Goal: Task Accomplishment & Management: Complete application form

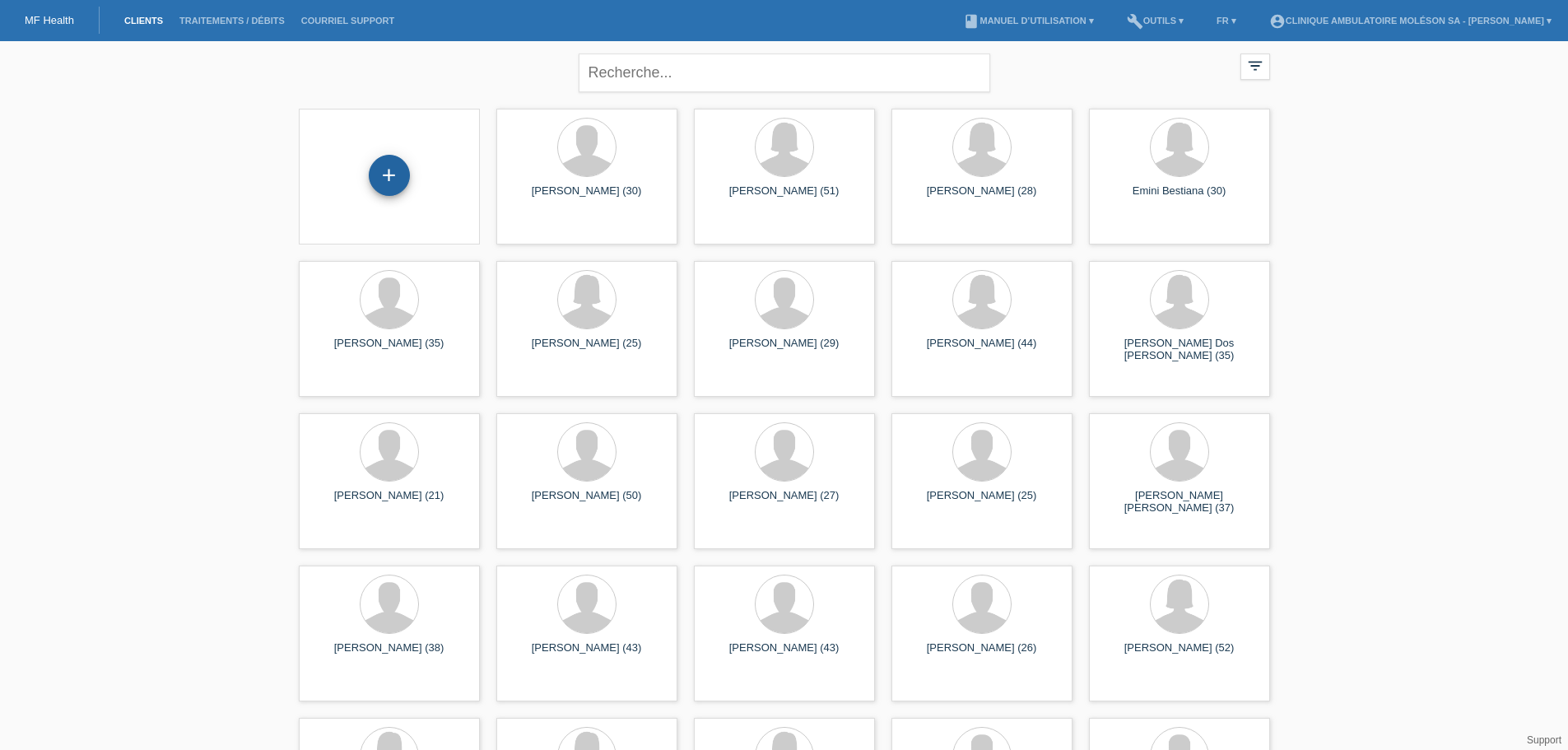
click at [388, 174] on div "+" at bounding box center [390, 176] width 41 height 41
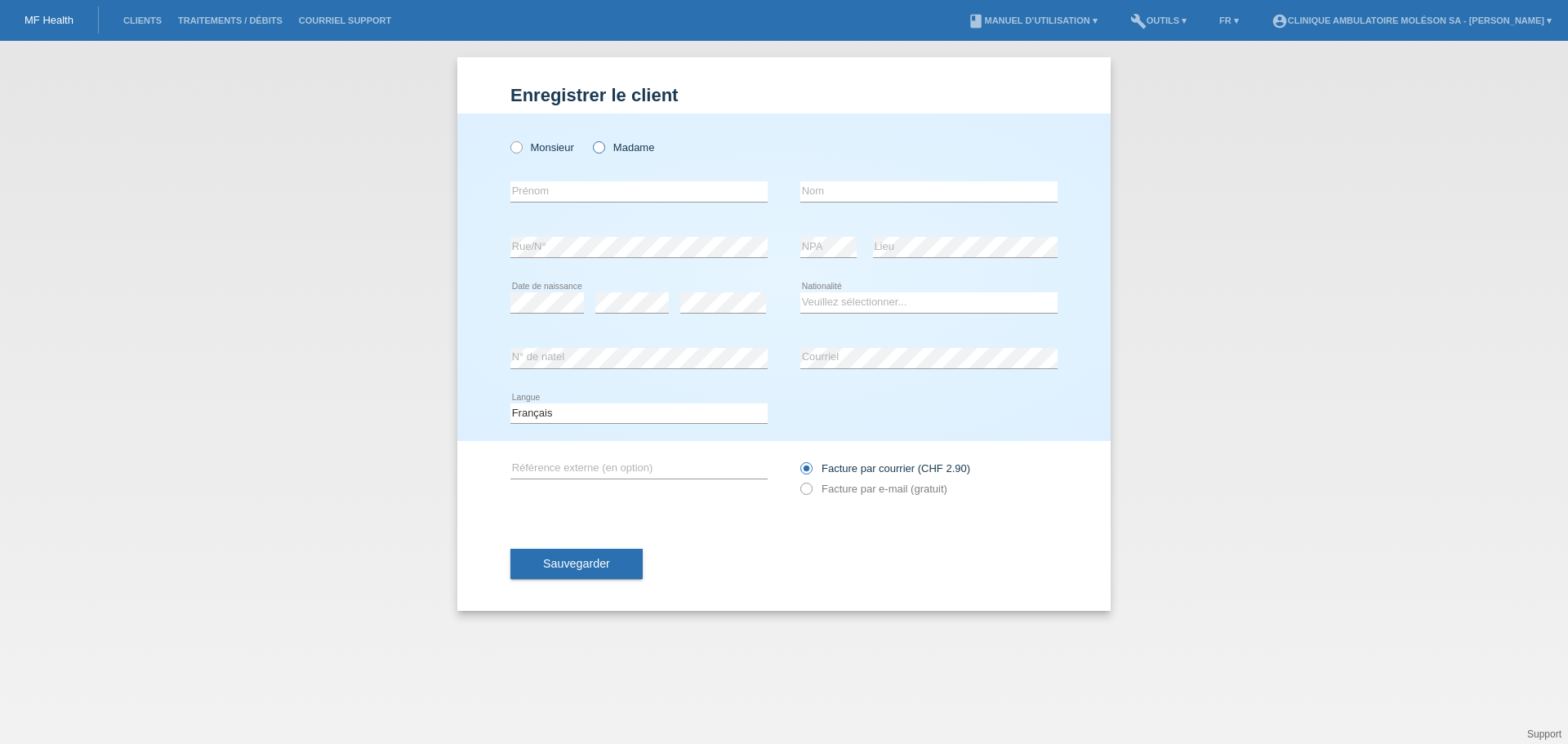
click at [606, 145] on label "Madame" at bounding box center [623, 147] width 62 height 13
click at [603, 145] on input "Madame" at bounding box center [597, 146] width 11 height 11
radio input "true"
click at [537, 203] on icon at bounding box center [639, 202] width 258 height 1
click at [533, 194] on input "text" at bounding box center [639, 191] width 258 height 21
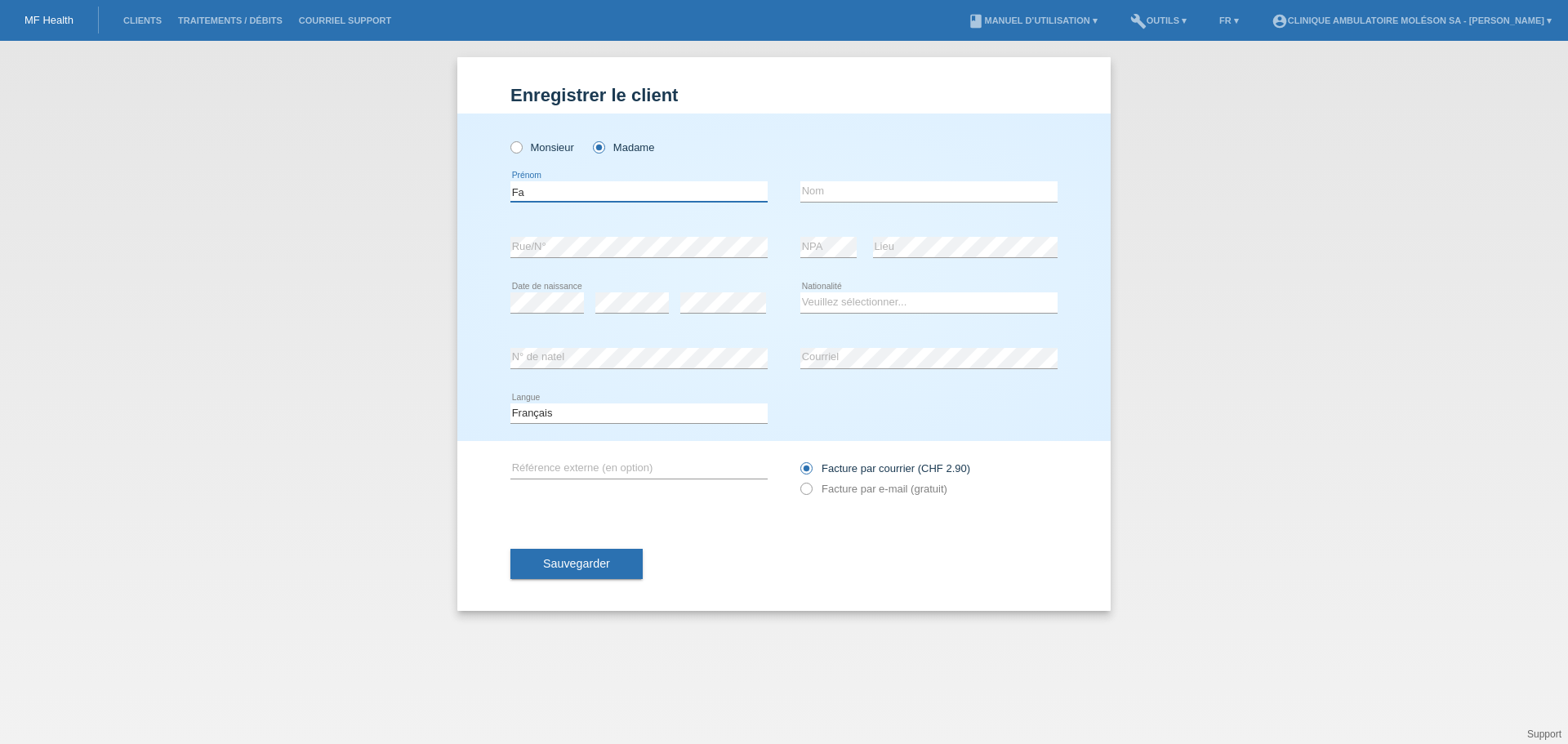
type input "F"
type input "Christophe"
type input "Margueron"
select select "CH"
click at [820, 488] on label "Facture par e-mail (gratuit)" at bounding box center [874, 488] width 147 height 13
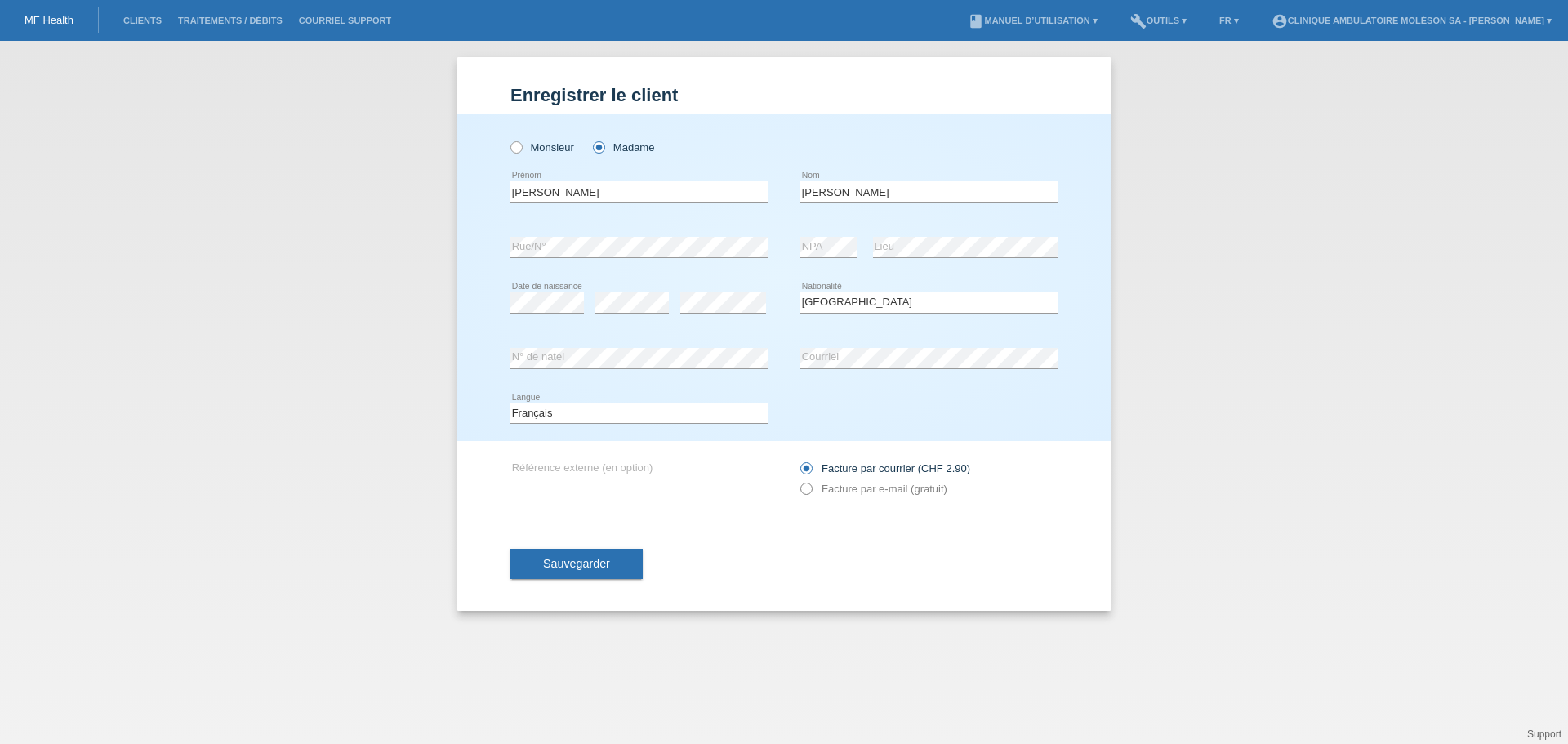
click at [798, 480] on icon at bounding box center [798, 480] width 0 height 0
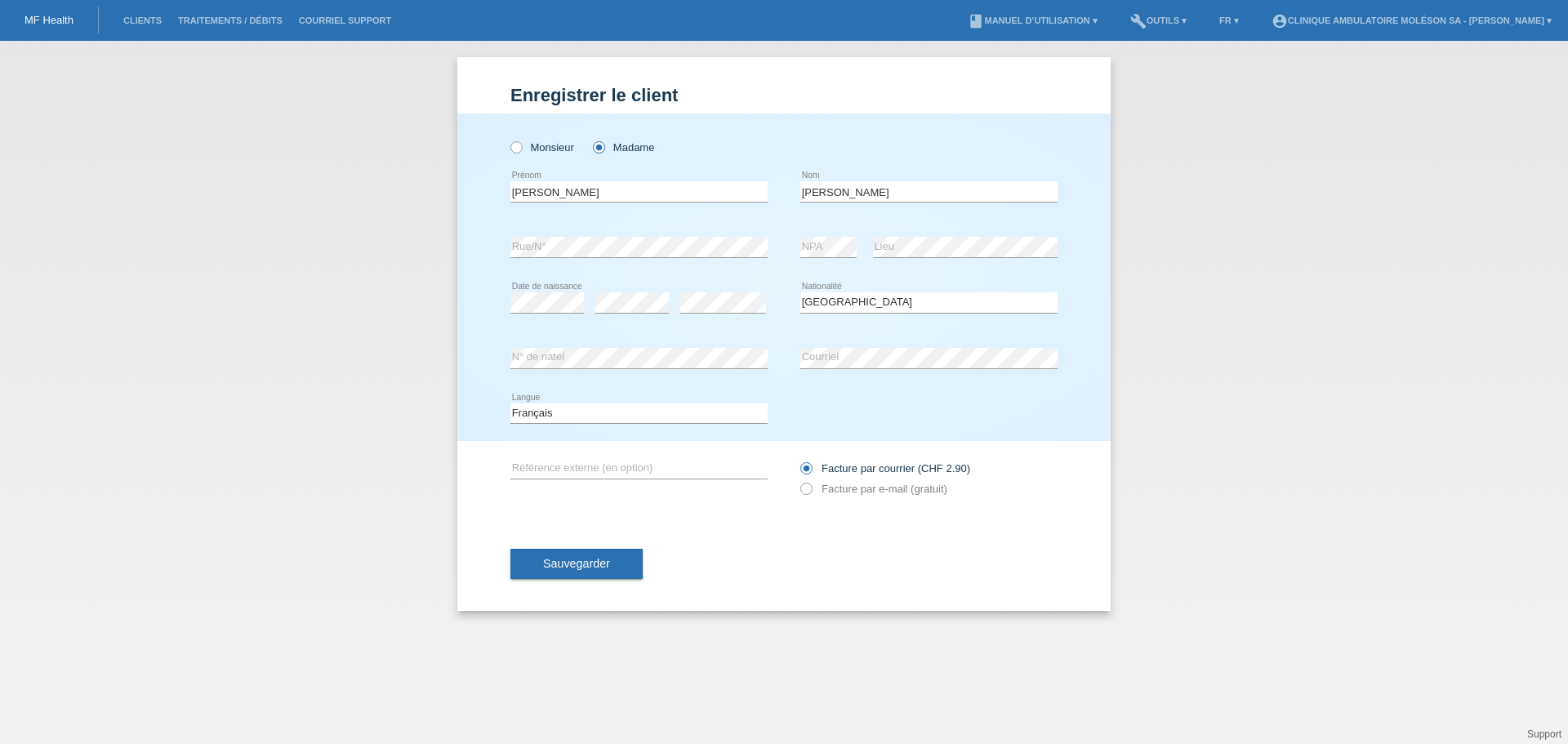
click at [829, 369] on div "error Courriel" at bounding box center [928, 358] width 258 height 56
click at [798, 480] on icon at bounding box center [798, 480] width 0 height 0
click at [798, 459] on icon at bounding box center [798, 459] width 0 height 0
click at [806, 469] on input "Facture par courrier (CHF 2.90)" at bounding box center [805, 472] width 11 height 21
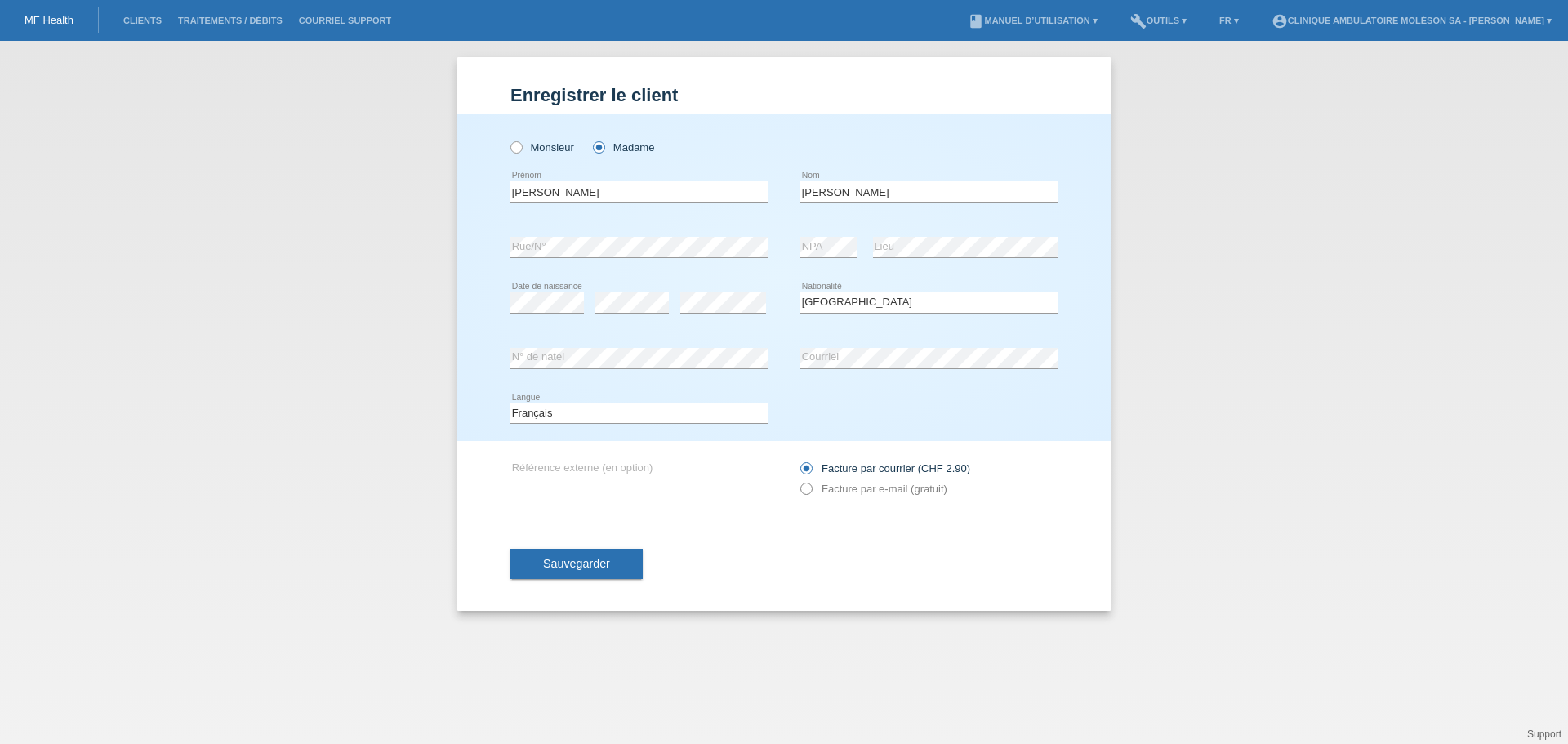
click at [798, 480] on icon at bounding box center [798, 480] width 0 height 0
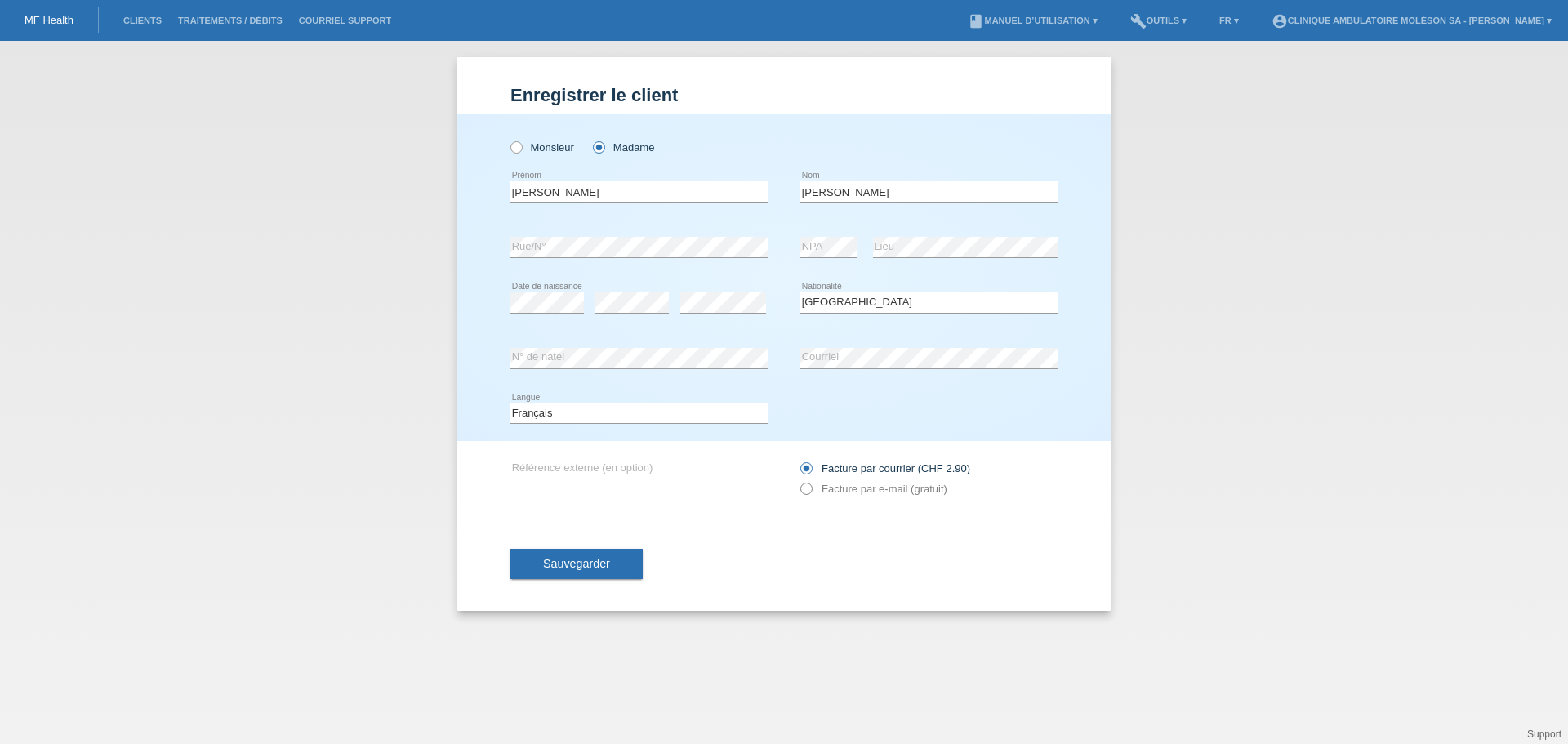
click at [798, 480] on icon at bounding box center [798, 480] width 0 height 0
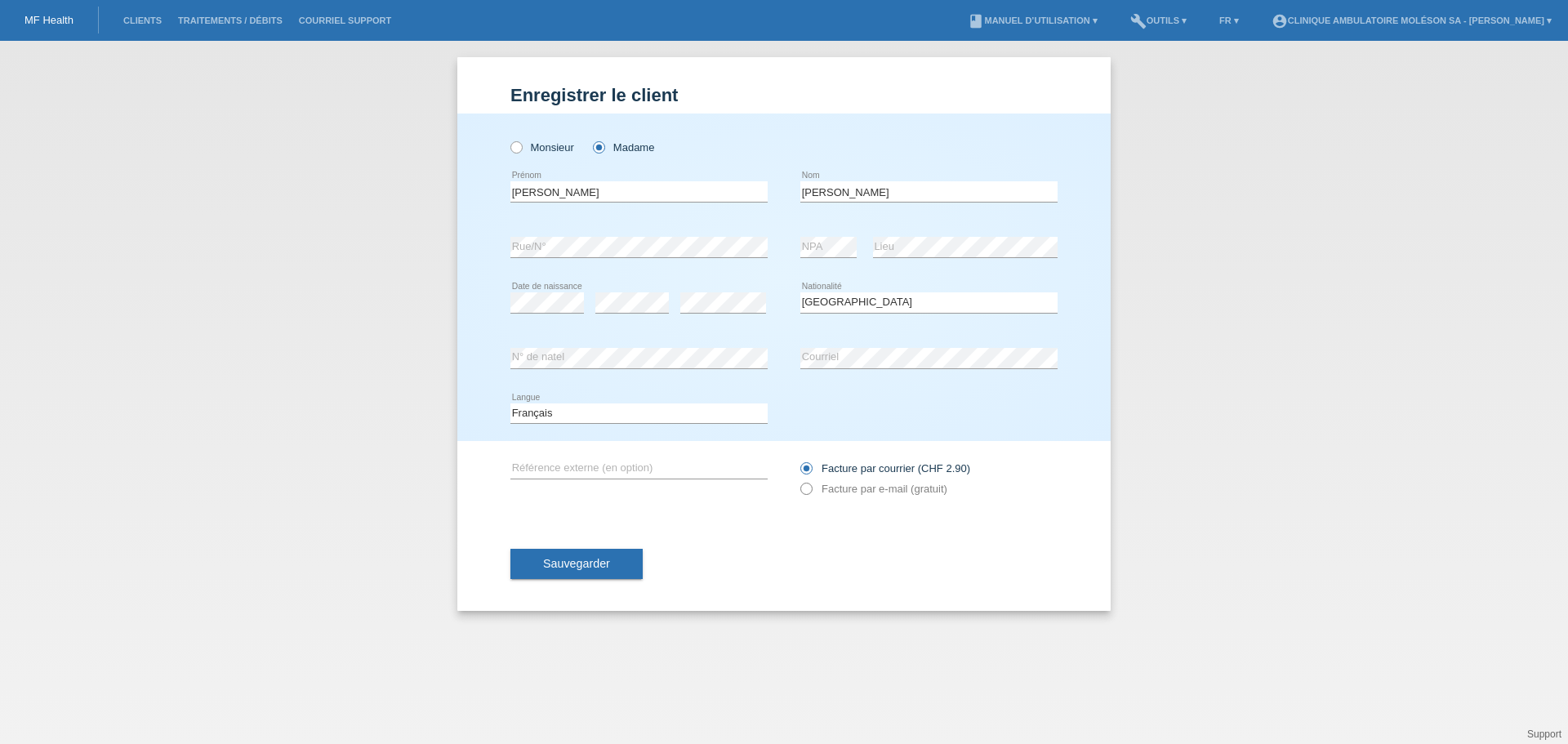
click at [798, 480] on icon at bounding box center [798, 480] width 0 height 0
click at [587, 578] on button "Sauvegarder" at bounding box center [576, 564] width 132 height 31
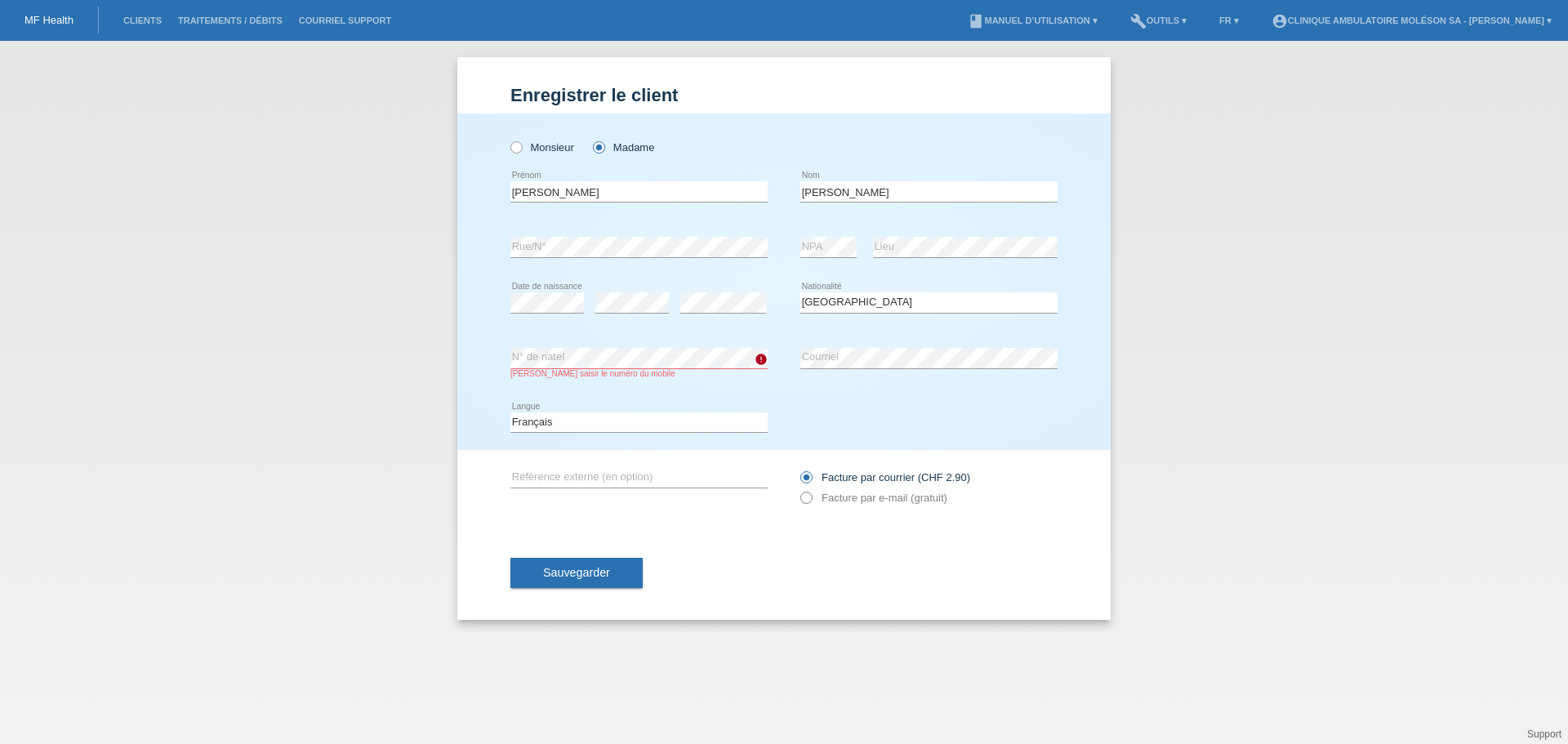
click at [798, 488] on icon at bounding box center [798, 488] width 0 height 0
click at [705, 480] on input "text" at bounding box center [639, 477] width 258 height 21
click at [627, 575] on button "Sauvegarder" at bounding box center [576, 574] width 132 height 31
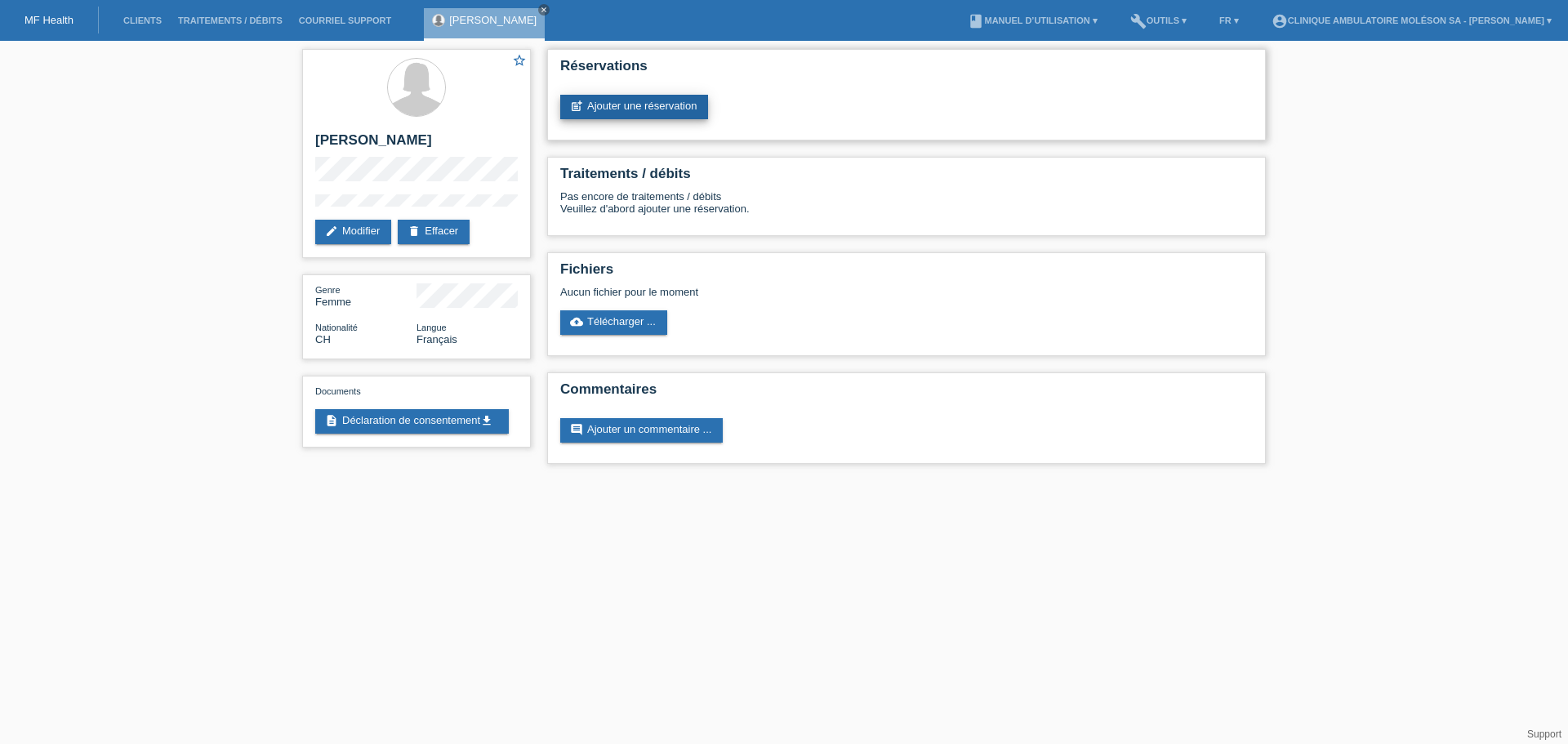
click at [661, 102] on link "post_add Ajouter une réservation" at bounding box center [634, 107] width 148 height 24
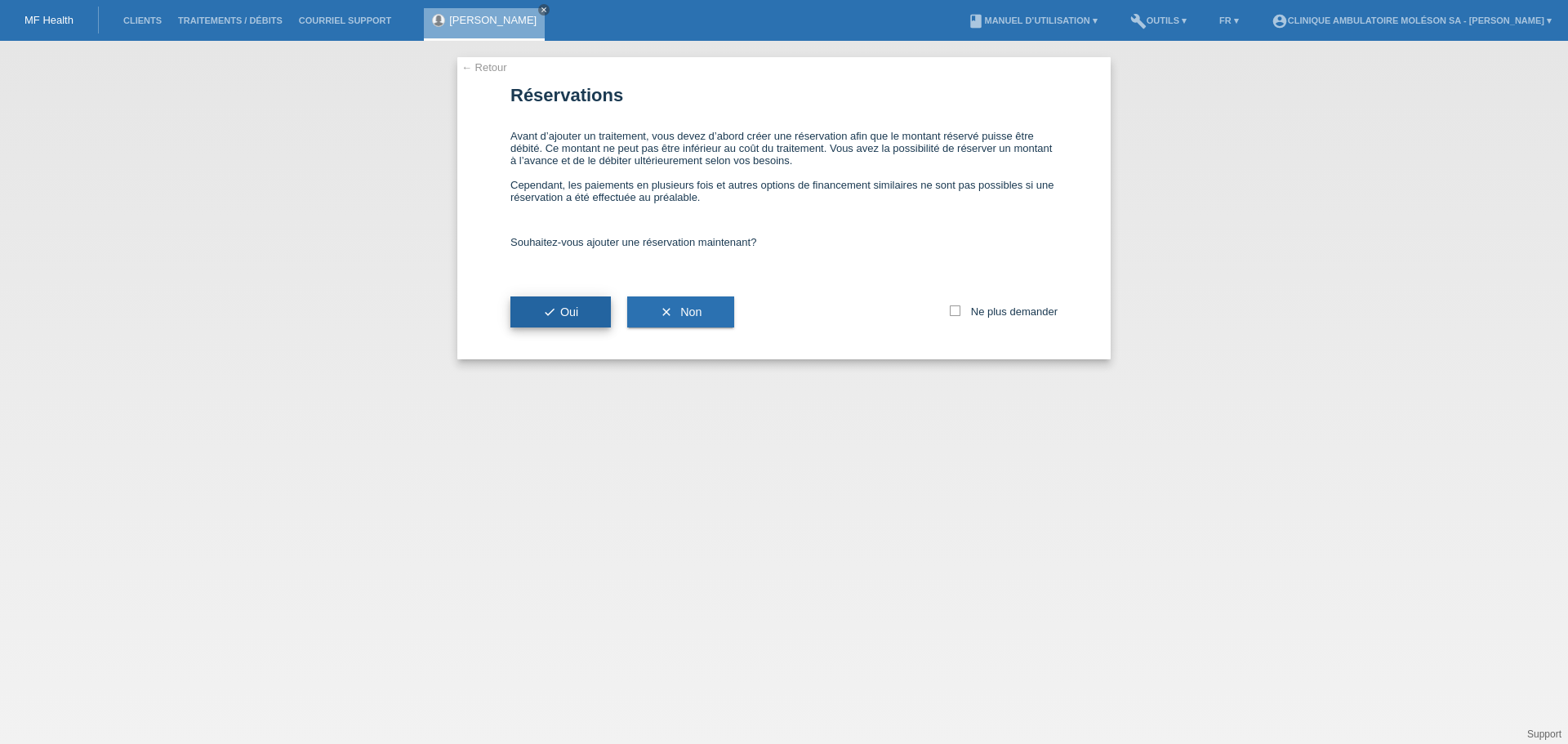
click at [545, 302] on button "check Oui" at bounding box center [560, 312] width 101 height 31
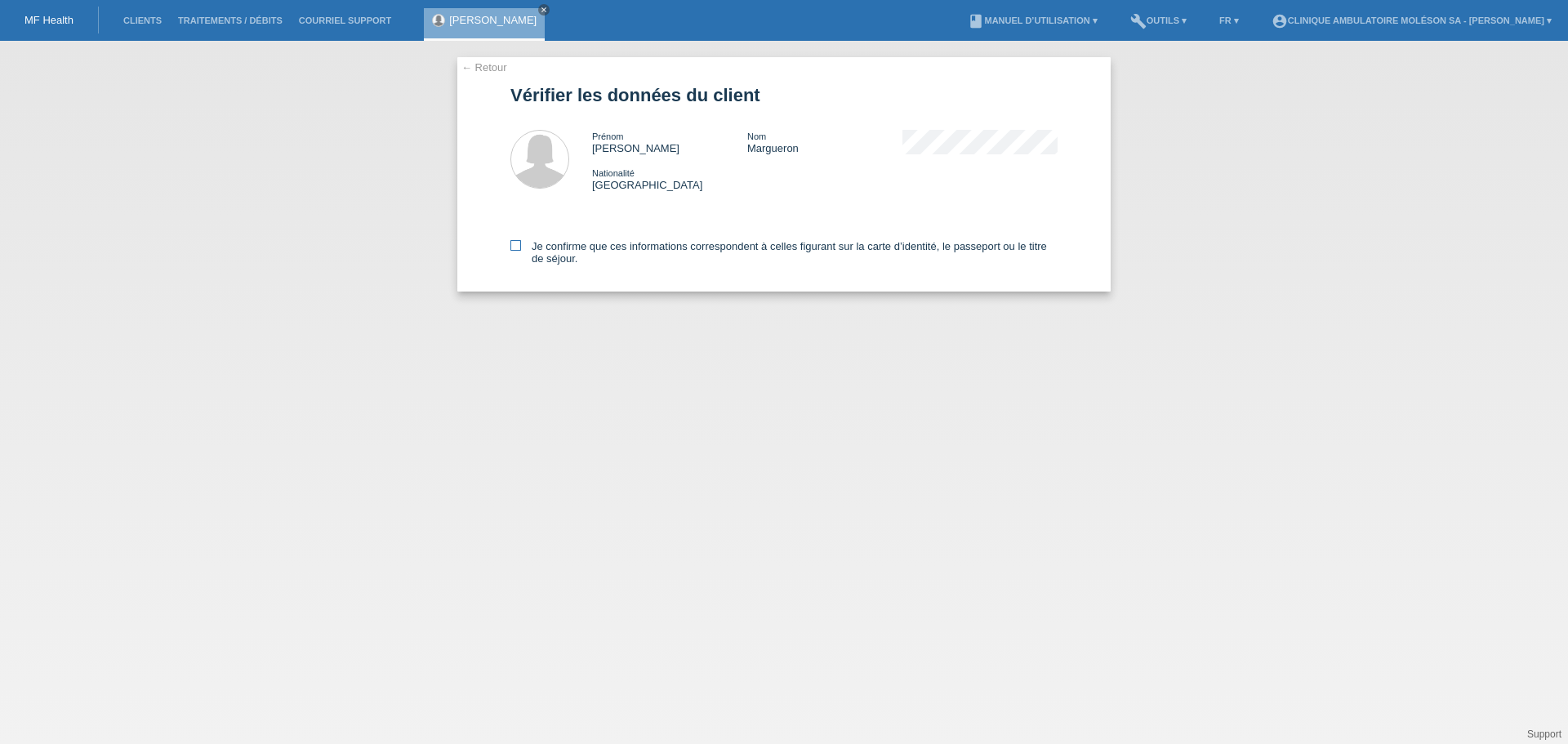
click at [514, 243] on icon at bounding box center [515, 245] width 11 height 11
click at [514, 243] on input "Je confirme que ces informations correspondent à celles figurant sur la carte d…" at bounding box center [515, 245] width 11 height 11
checkbox input "true"
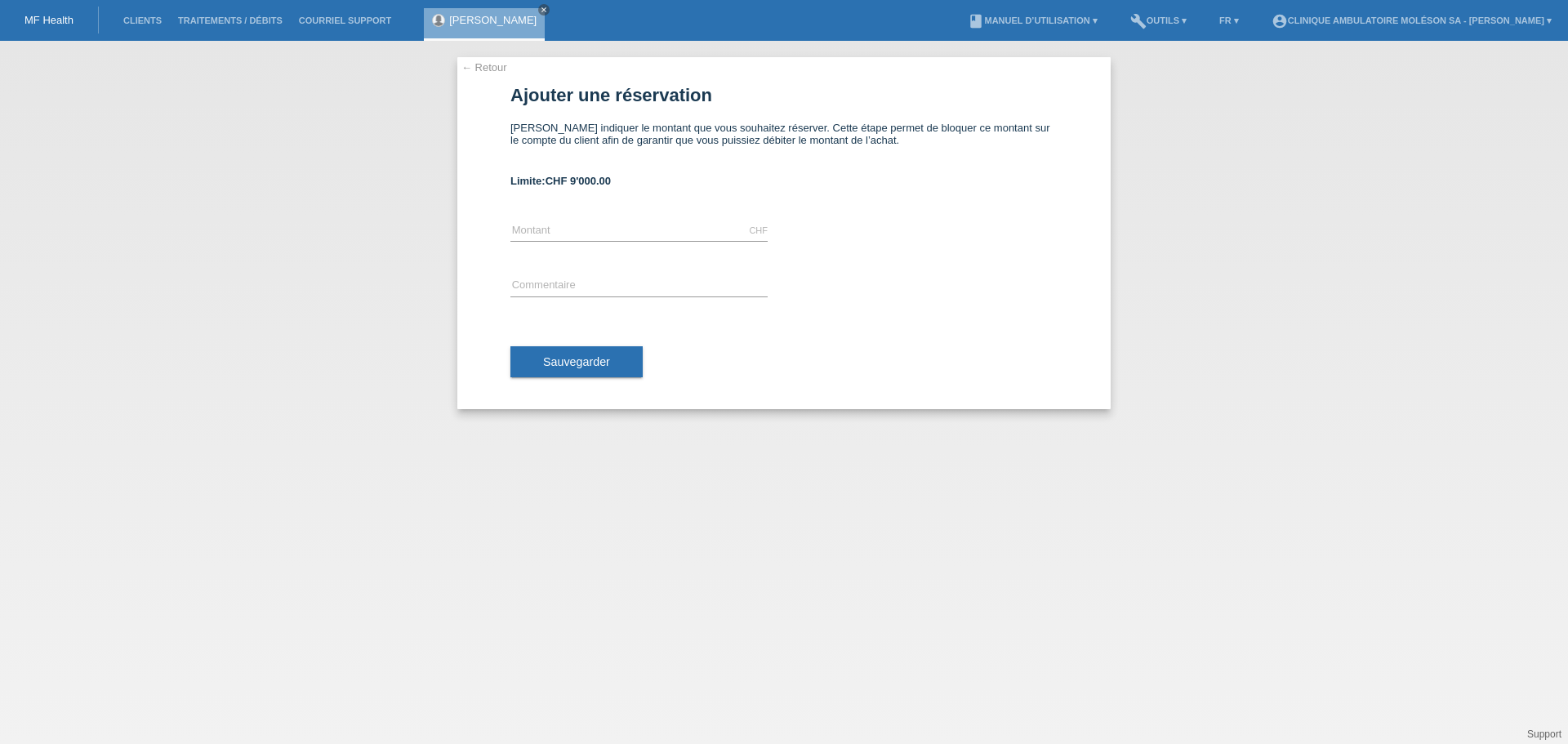
click at [479, 68] on link "← Retour" at bounding box center [484, 68] width 46 height 13
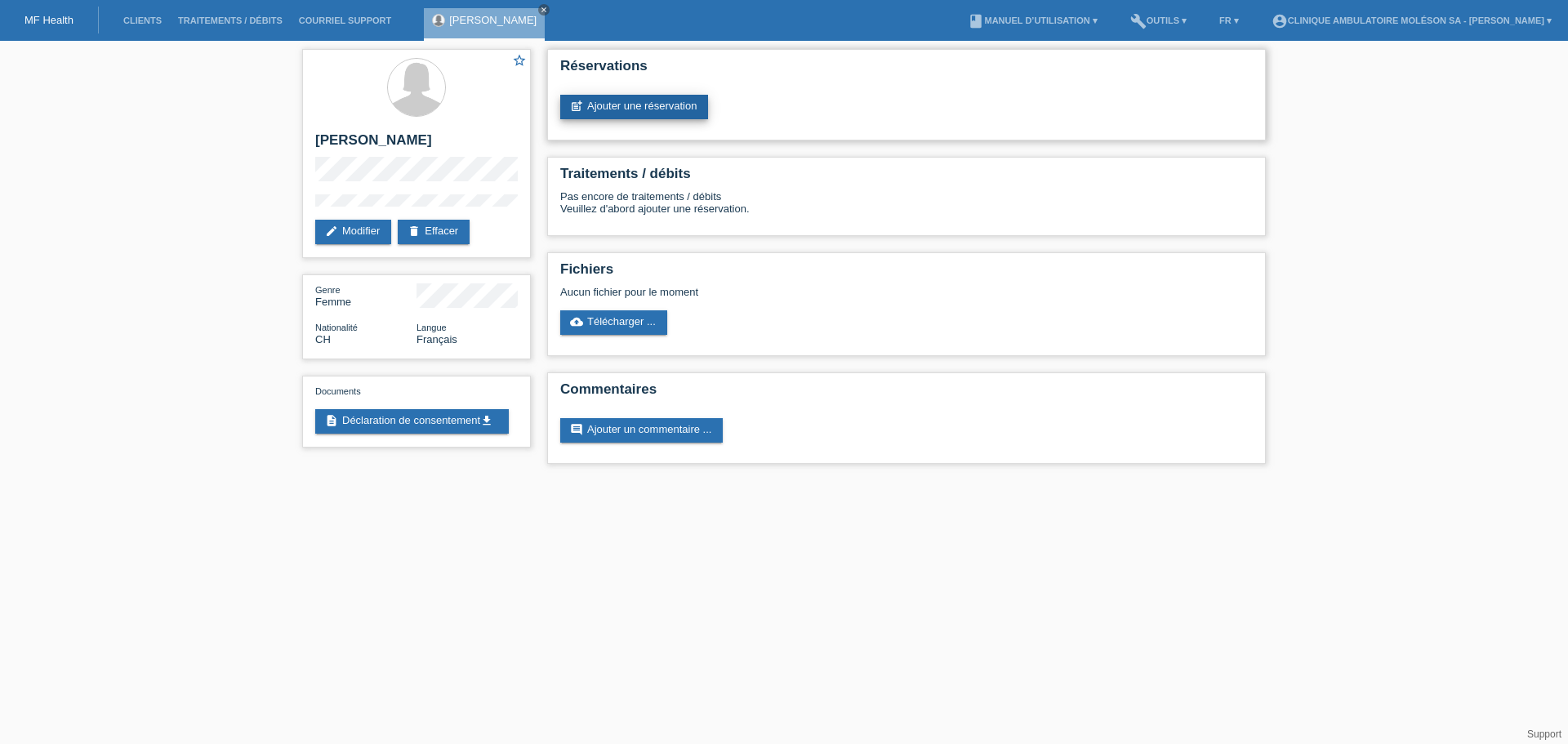
click at [626, 114] on link "post_add Ajouter une réservation" at bounding box center [634, 107] width 148 height 24
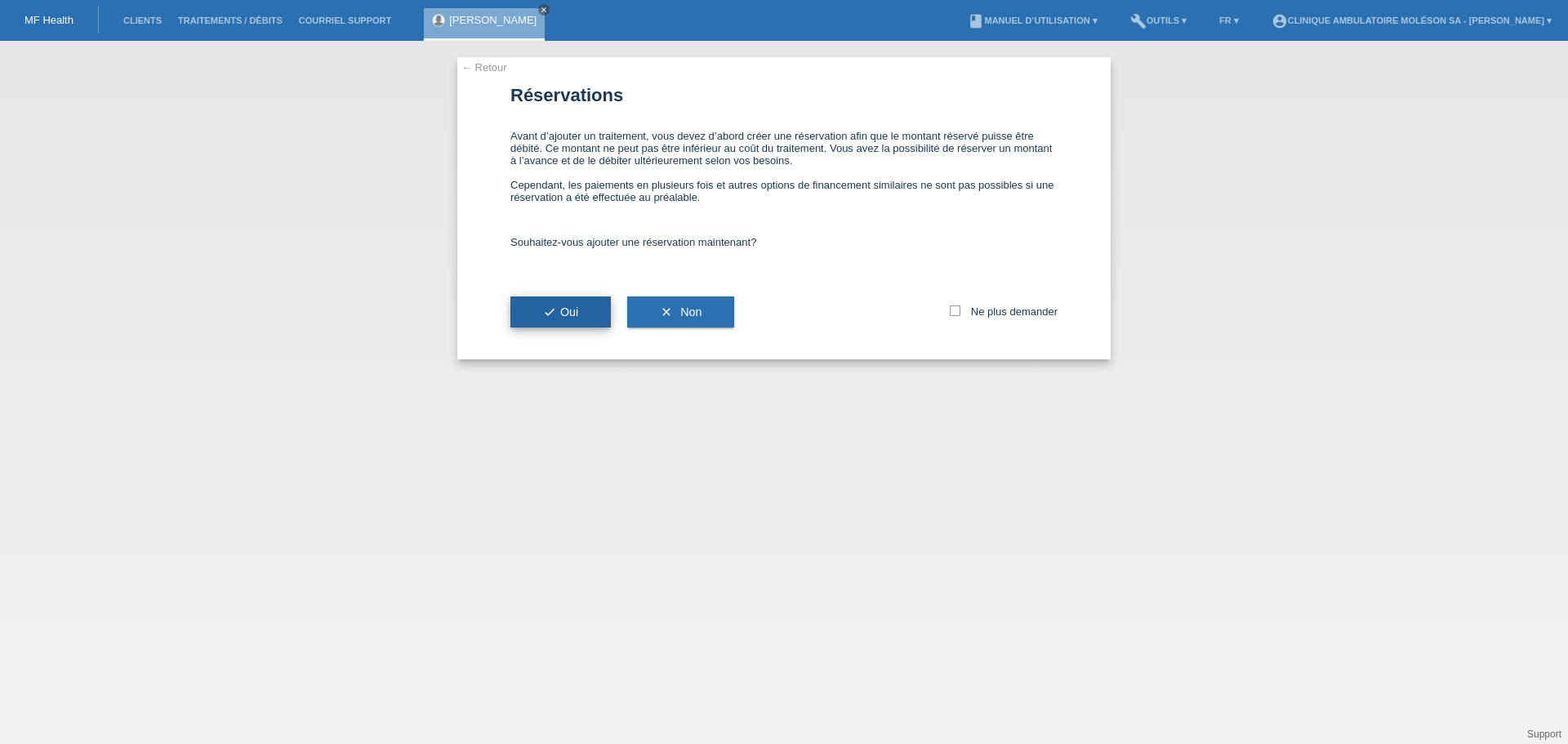
click at [576, 311] on span "check Oui" at bounding box center [560, 311] width 35 height 13
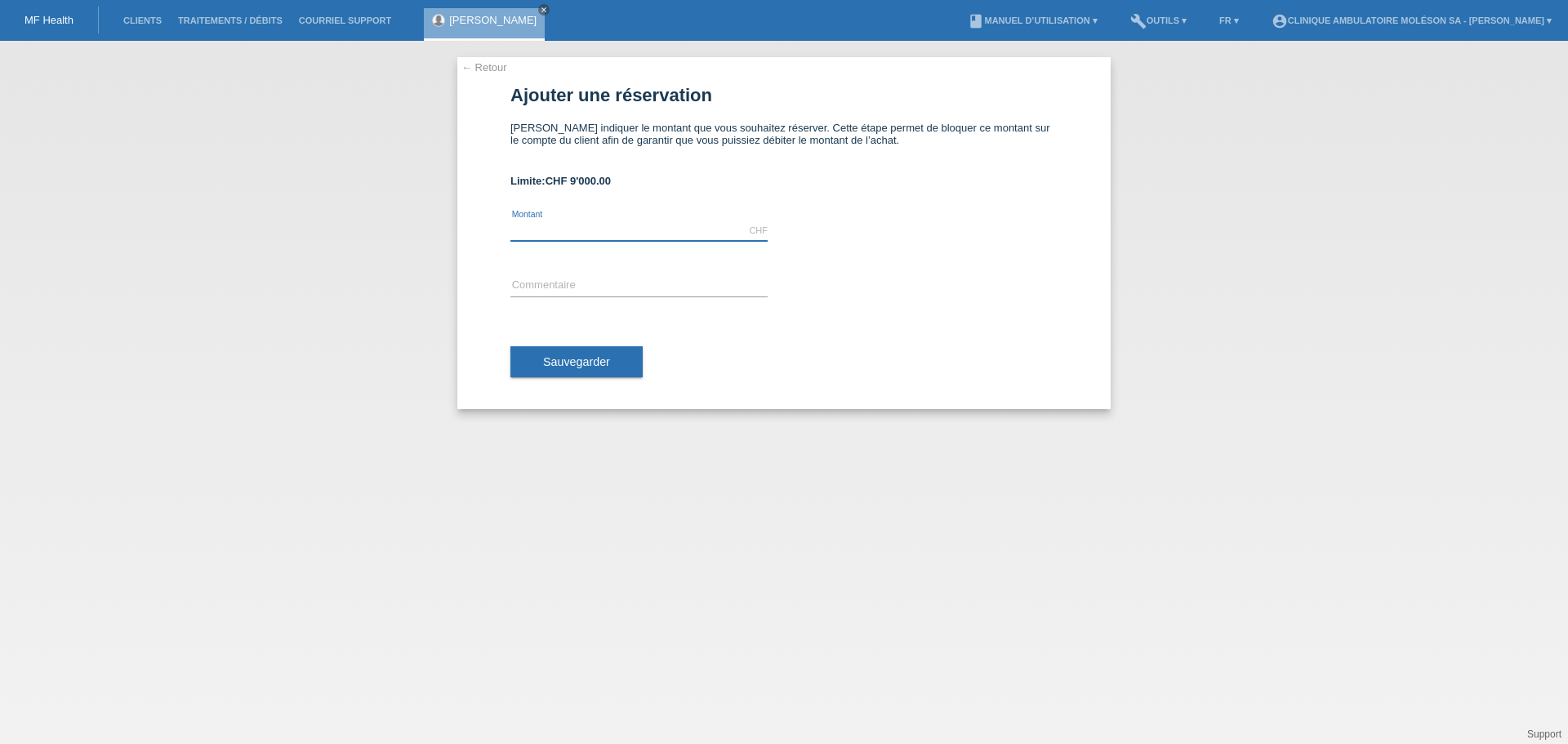
click at [600, 232] on input "text" at bounding box center [639, 230] width 258 height 21
type input "5000.00"
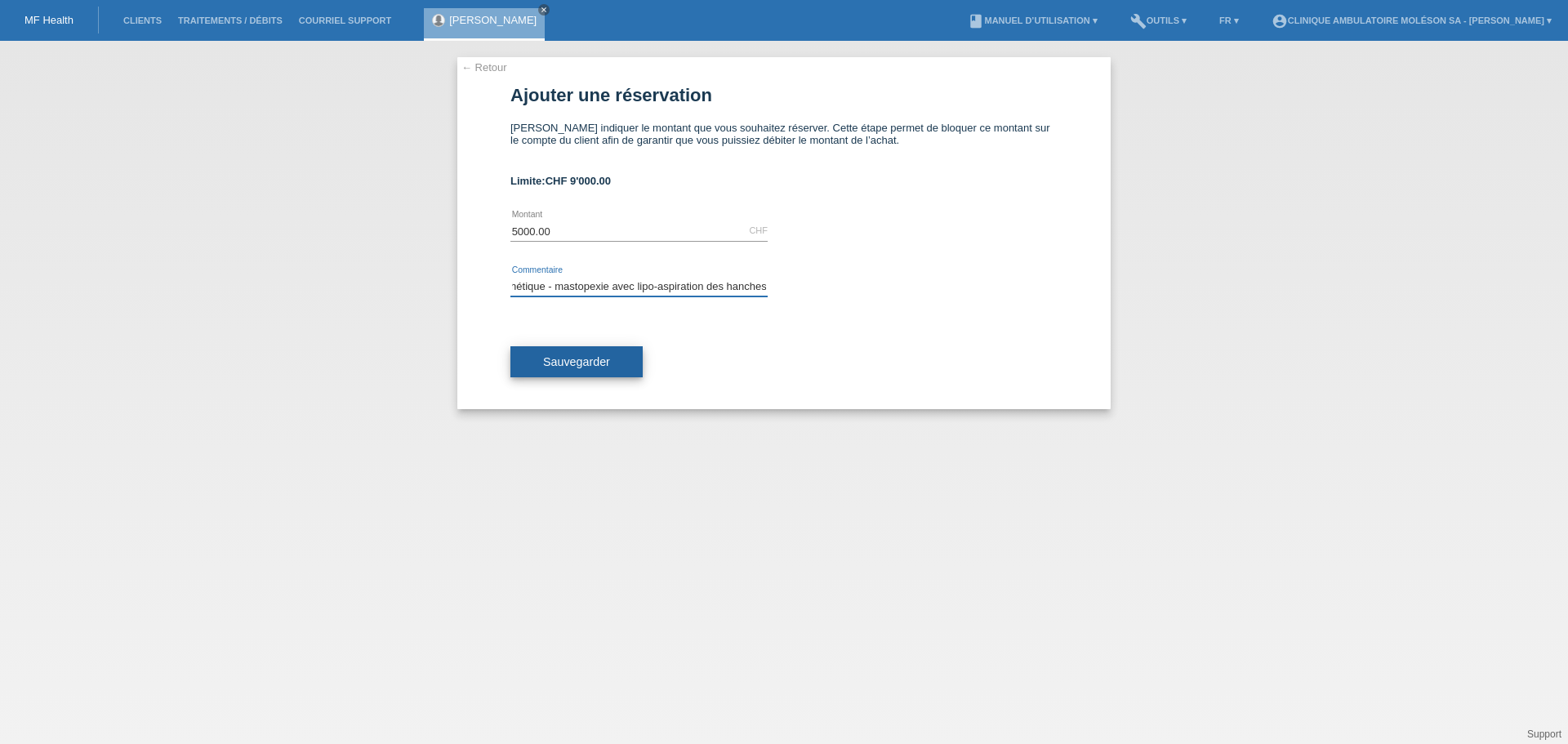
type input "Devis esthétique - mastopexie avec lipo-aspiration des hanches"
click at [572, 352] on button "Sauvegarder" at bounding box center [576, 362] width 132 height 31
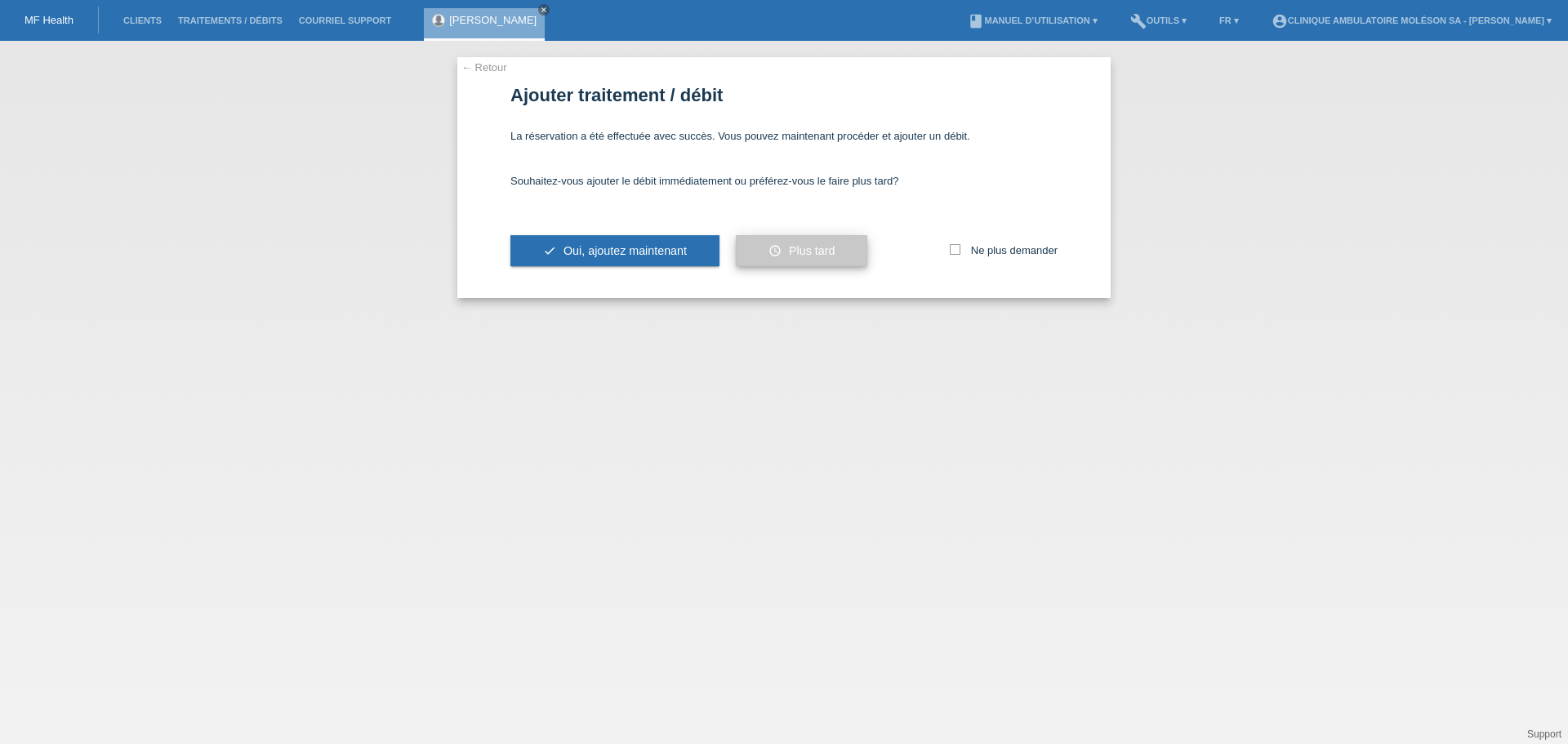
click at [774, 241] on button "schedule Plus tard" at bounding box center [801, 251] width 131 height 31
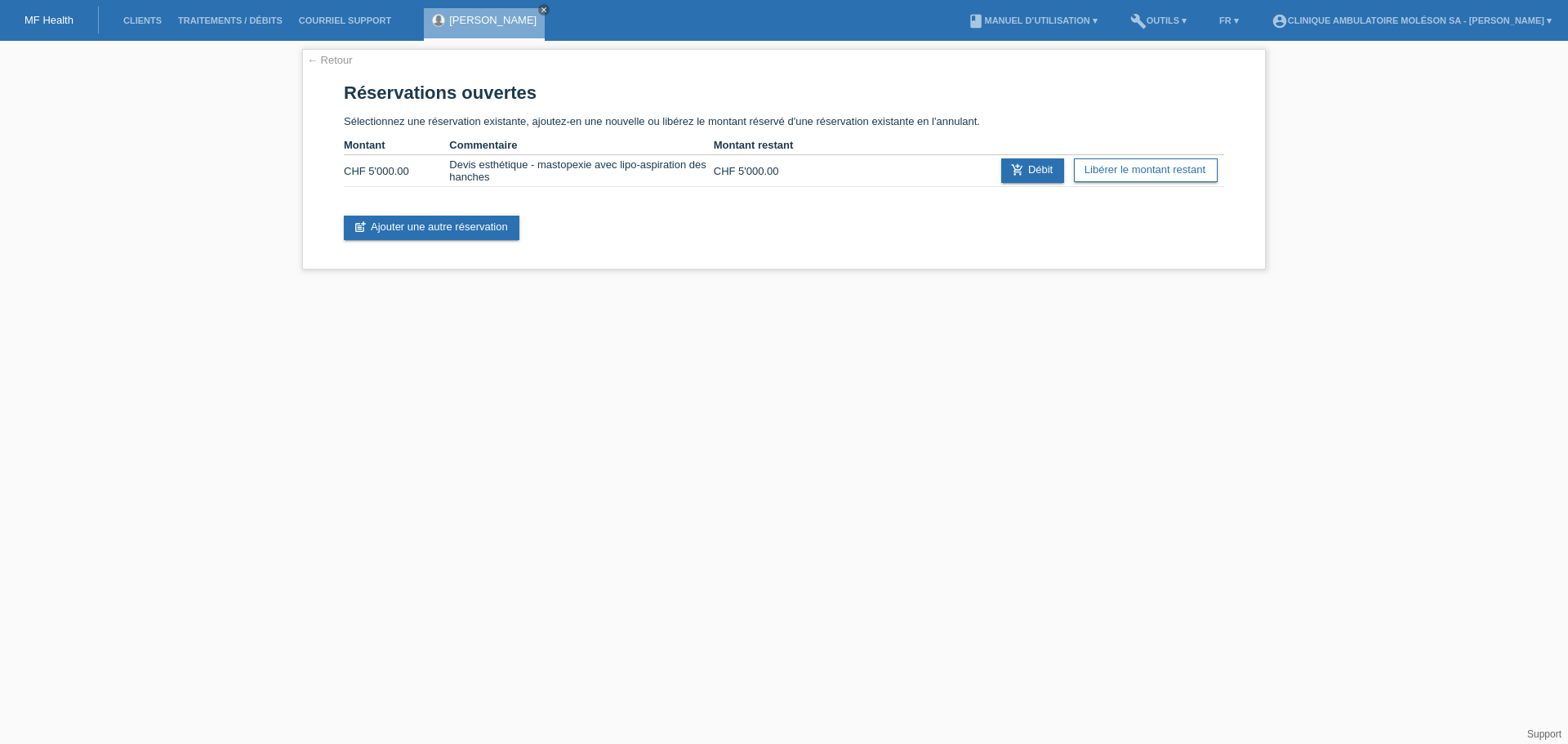
click at [55, 26] on div "MF Health" at bounding box center [49, 21] width 99 height 27
click at [140, 24] on link "Clients" at bounding box center [143, 21] width 55 height 10
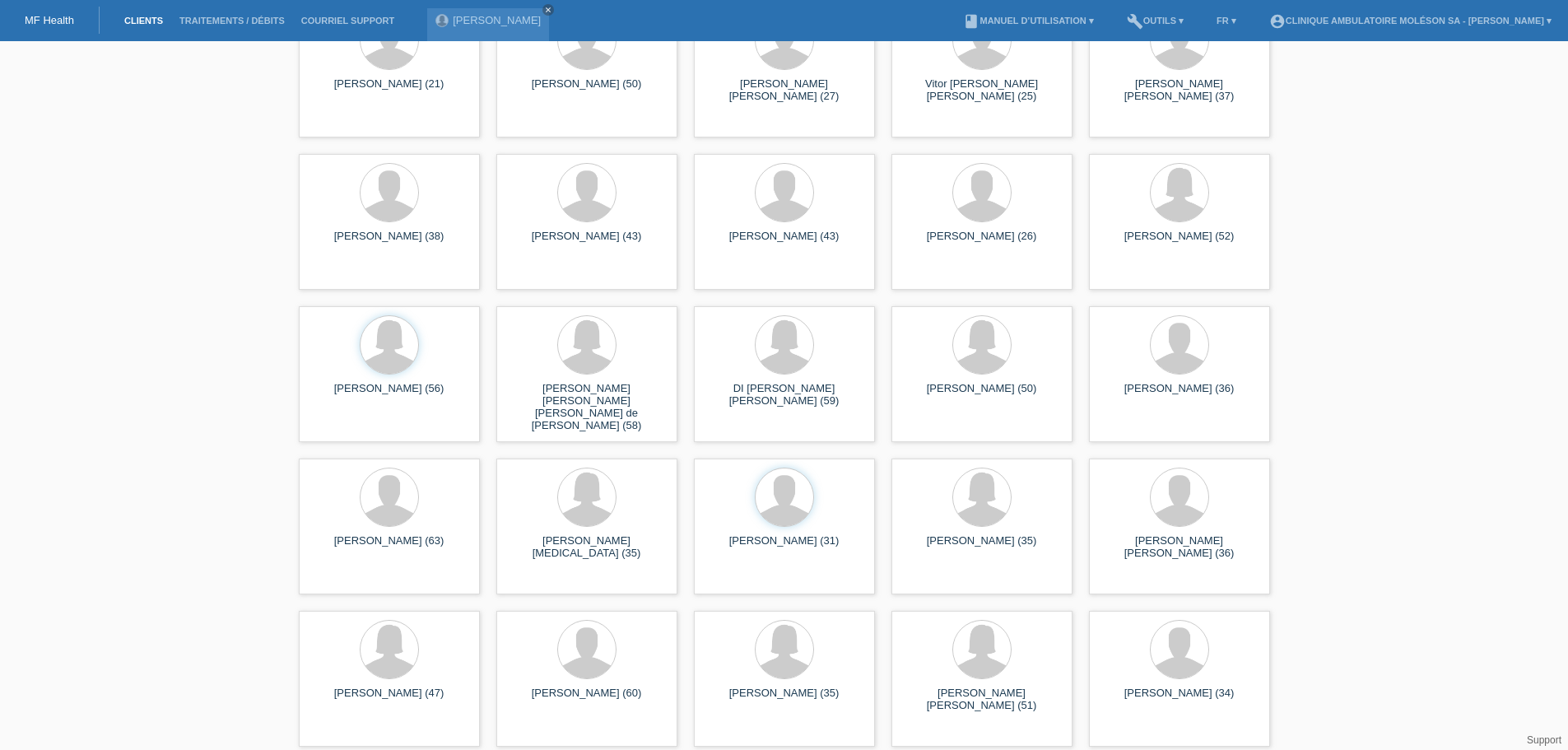
scroll to position [227, 0]
